Goal: Use online tool/utility

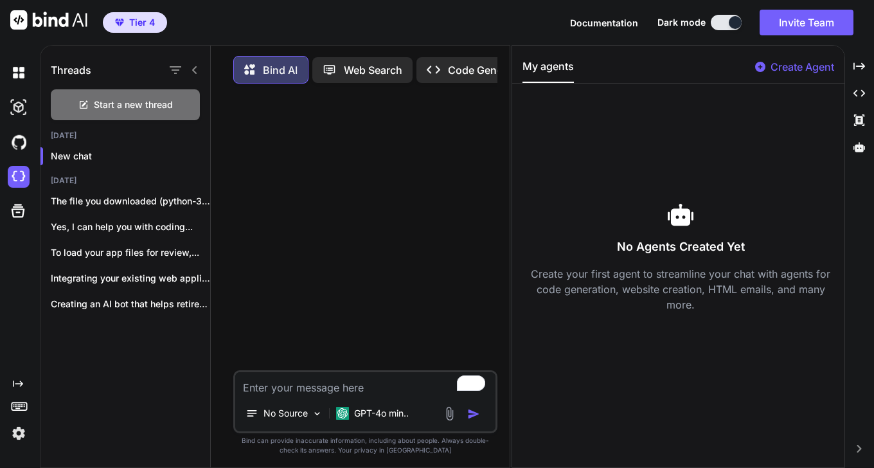
type textarea "x"
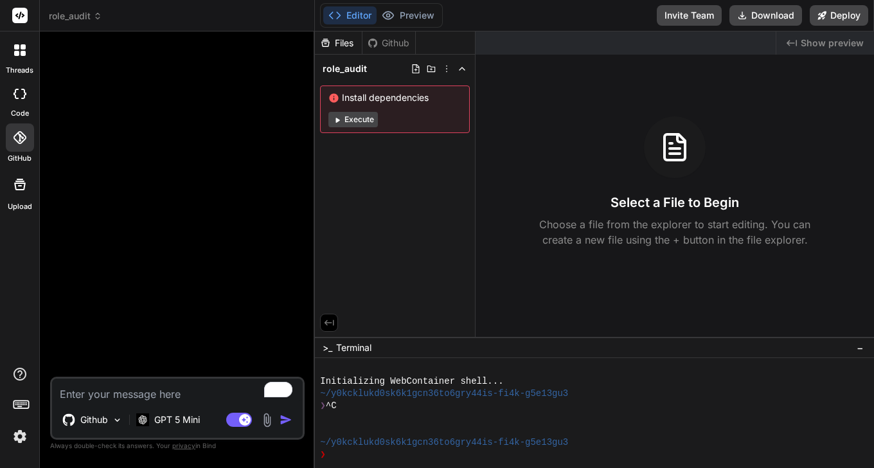
type textarea "x"
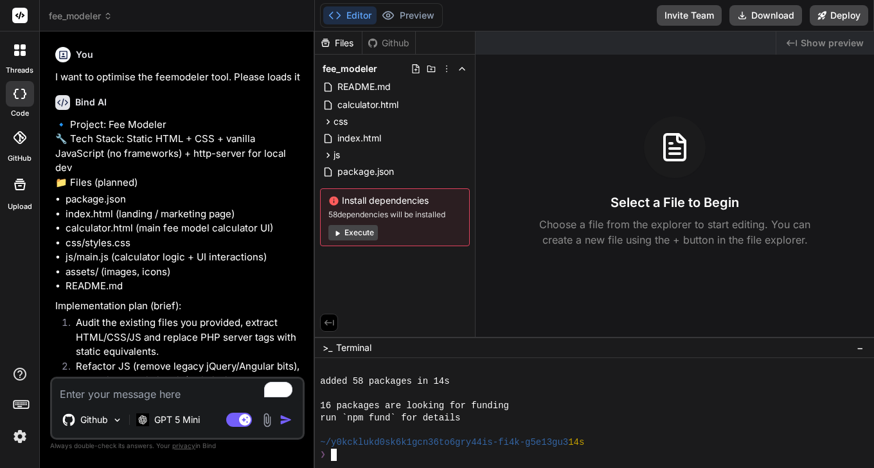
scroll to position [49, 0]
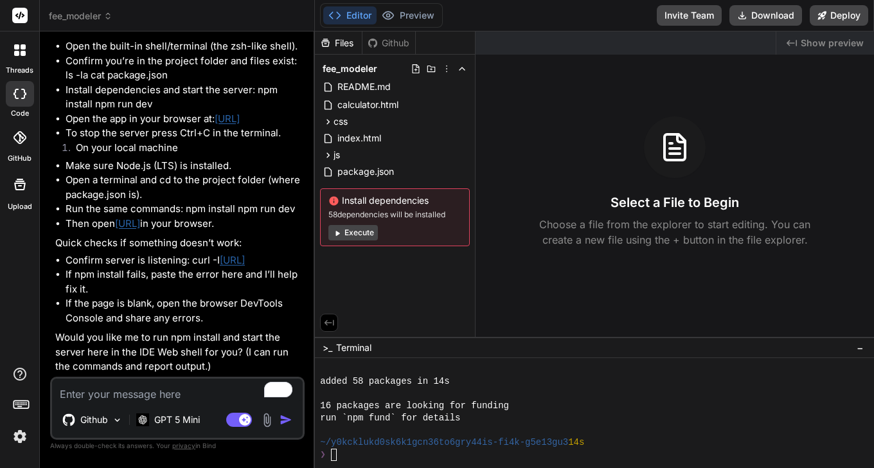
type textarea "x"
